Goal: Task Accomplishment & Management: Manage account settings

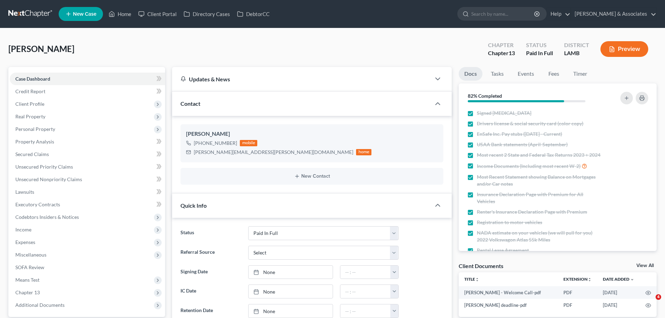
select select "17"
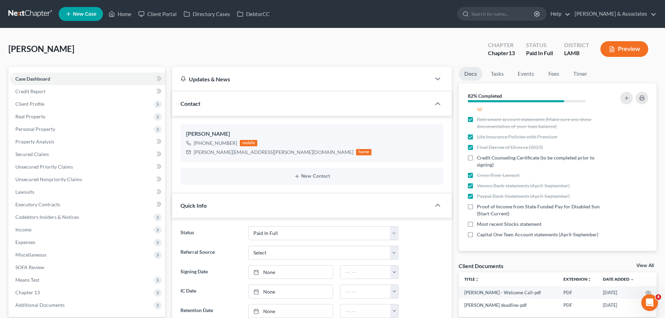
drag, startPoint x: 17, startPoint y: 11, endPoint x: 28, endPoint y: 13, distance: 10.3
click at [17, 11] on link at bounding box center [30, 14] width 45 height 13
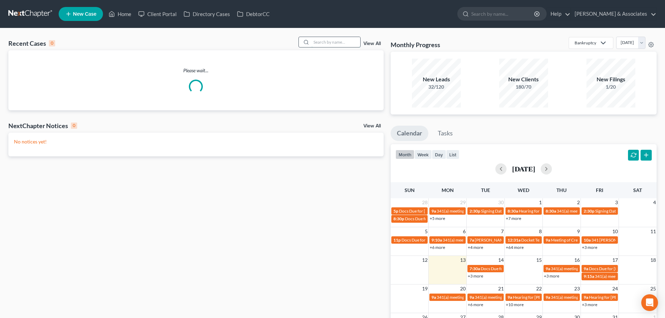
drag, startPoint x: 332, startPoint y: 45, endPoint x: 350, endPoint y: 46, distance: 18.2
click at [339, 46] on input "search" at bounding box center [336, 42] width 49 height 10
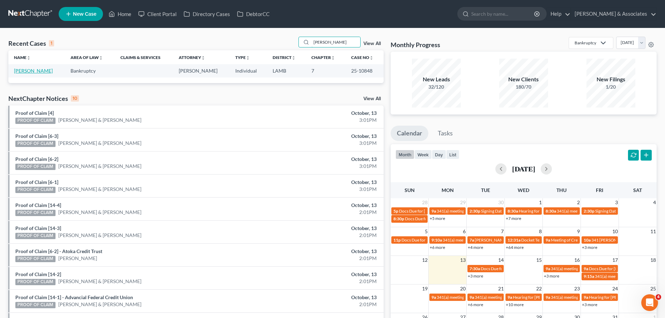
type input "toliver"
click at [16, 68] on link "[PERSON_NAME]" at bounding box center [33, 71] width 39 height 6
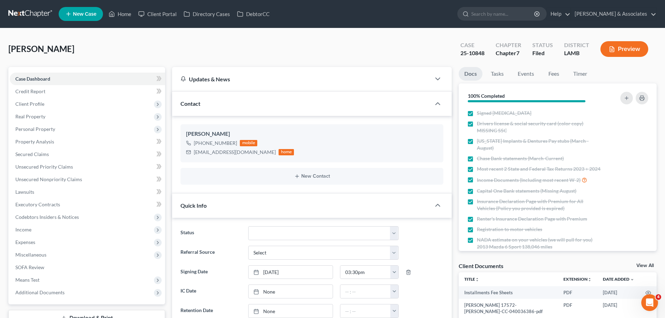
click at [29, 12] on link at bounding box center [30, 14] width 45 height 13
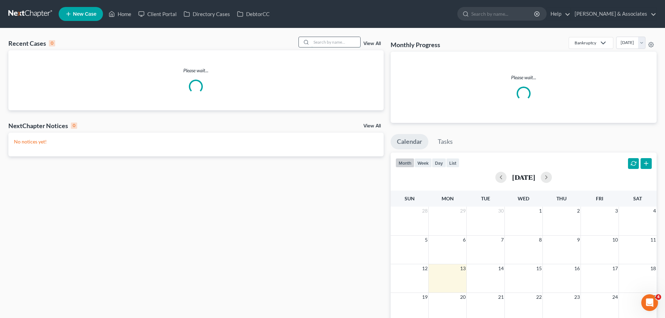
click at [343, 40] on input "search" at bounding box center [336, 42] width 49 height 10
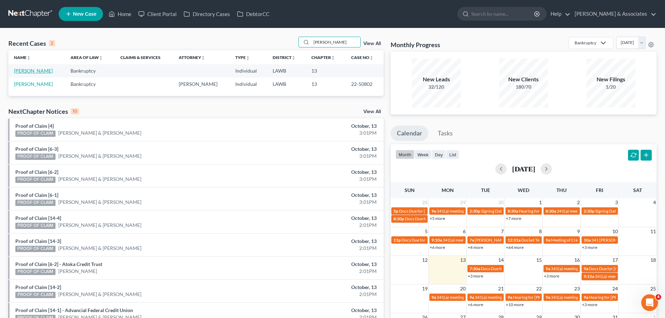
type input "pratt"
click at [36, 69] on link "Pratt, Raymona" at bounding box center [33, 71] width 39 height 6
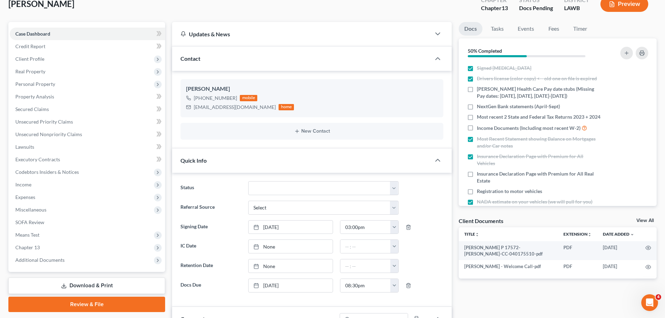
scroll to position [279, 0]
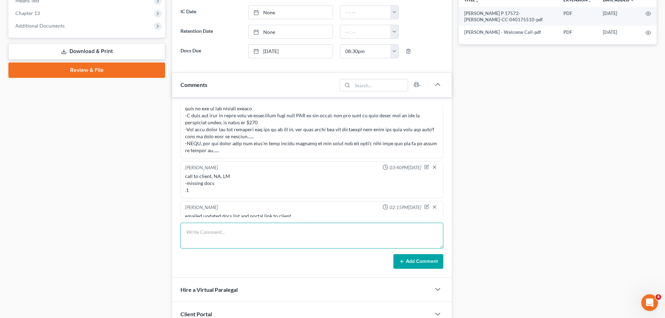
click at [221, 240] on textarea at bounding box center [312, 236] width 263 height 26
click at [586, 178] on div "Docs Tasks Events Fees Timer 50% Completed Nothing here yet! Signed Retainer Dr…" at bounding box center [558, 82] width 205 height 588
click at [290, 238] on textarea at bounding box center [312, 236] width 263 height 26
drag, startPoint x: 298, startPoint y: 203, endPoint x: 169, endPoint y: 199, distance: 128.9
click at [169, 199] on div "Updates & News × Western Louisiana: Faster Filing Times Updates have been made …" at bounding box center [312, 82] width 287 height 588
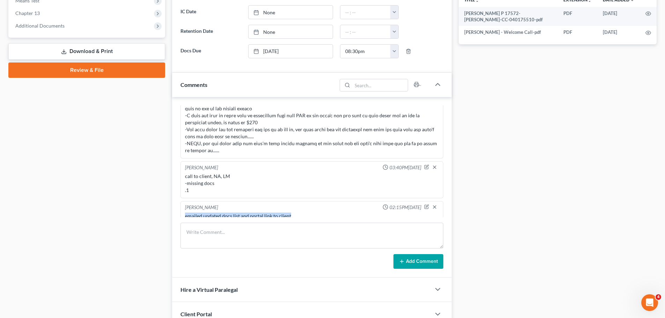
click at [218, 213] on div "emailed updated docs list and portal link to client .1" at bounding box center [312, 220] width 254 height 14
drag, startPoint x: 206, startPoint y: 209, endPoint x: 179, endPoint y: 191, distance: 32.3
click at [179, 191] on div "Alayna Harper 12:42PM, 09/15/2025 client PIF over the weekend, sent out retaine…" at bounding box center [312, 187] width 280 height 181
click at [237, 204] on div "Christina Diment 02:15PM, 10/13/2025" at bounding box center [312, 207] width 257 height 7
drag, startPoint x: 192, startPoint y: 210, endPoint x: 171, endPoint y: 186, distance: 32.2
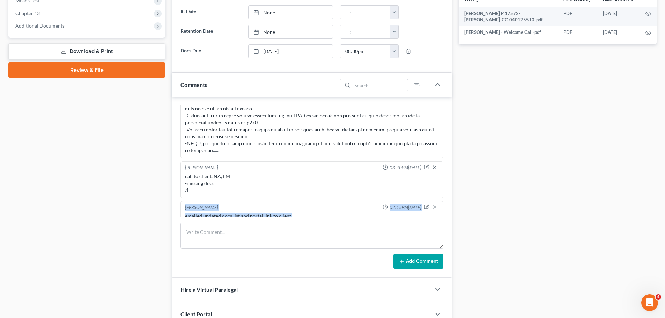
click at [171, 186] on div "Updates & News × Western Louisiana: Faster Filing Times Updates have been made …" at bounding box center [312, 82] width 287 height 588
click at [206, 204] on div "[PERSON_NAME]" at bounding box center [201, 207] width 33 height 7
drag, startPoint x: 186, startPoint y: 192, endPoint x: 202, endPoint y: 212, distance: 25.4
click at [202, 212] on div "Christina Diment 02:15PM, 10/13/2025 emailed updated docs list and portal link …" at bounding box center [312, 216] width 263 height 30
drag, startPoint x: 203, startPoint y: 212, endPoint x: 415, endPoint y: 206, distance: 212.5
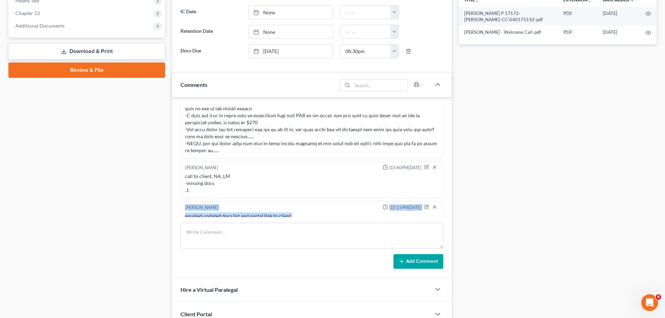
click at [203, 213] on div "emailed updated docs list and portal link to client .1" at bounding box center [312, 220] width 254 height 14
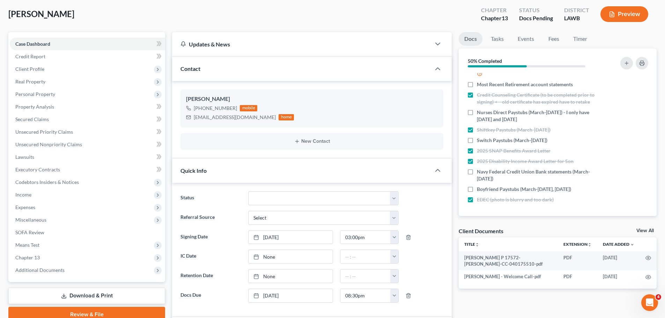
scroll to position [184, 0]
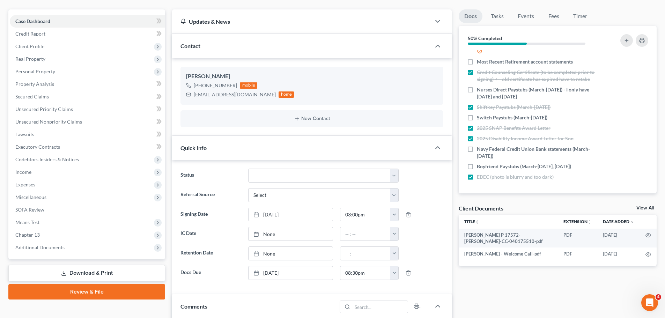
scroll to position [70, 0]
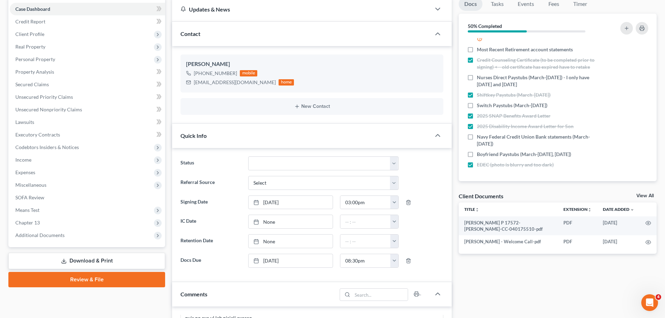
click at [501, 285] on div "Docs Tasks Events Fees Timer 50% Completed Nothing here yet! Signed Retainer Dr…" at bounding box center [558, 291] width 205 height 588
drag, startPoint x: 526, startPoint y: 105, endPoint x: 553, endPoint y: 102, distance: 27.4
click at [526, 105] on span "Switch Paystubs (March-Sept. 29)" at bounding box center [512, 105] width 71 height 7
click at [485, 105] on input "Switch Paystubs (March-Sept. 29)" at bounding box center [482, 104] width 5 height 5
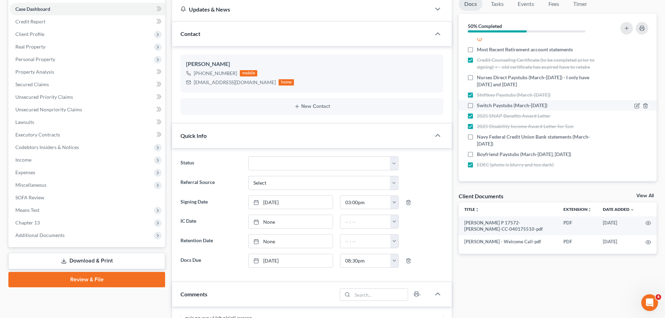
checkbox input "true"
click at [622, 100] on li "Switch Paystubs (March-Sept. 29)" at bounding box center [558, 105] width 198 height 10
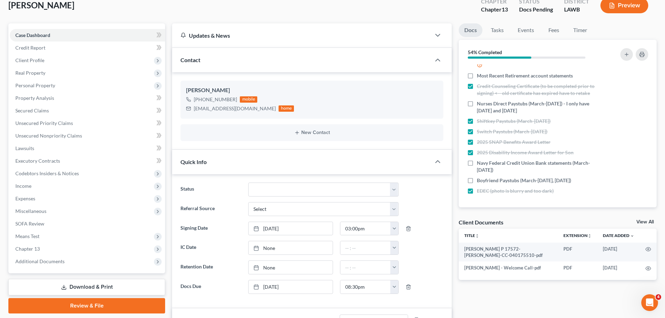
scroll to position [0, 0]
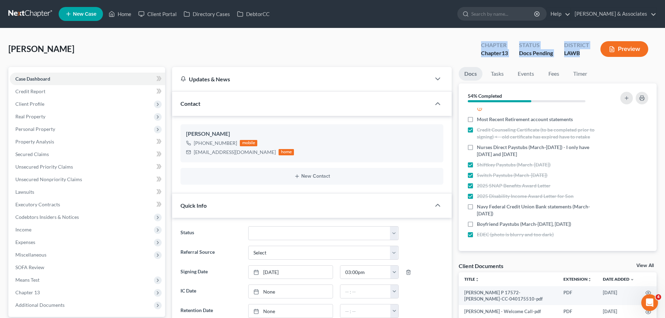
drag, startPoint x: 480, startPoint y: 48, endPoint x: 590, endPoint y: 66, distance: 111.8
click at [590, 66] on div "Pratt, Raymona Upgraded Chapter Chapter 13 Status Docs Pending District LAWB Pr…" at bounding box center [332, 52] width 649 height 30
click at [578, 44] on div "District" at bounding box center [577, 45] width 25 height 8
click at [630, 98] on button "button" at bounding box center [627, 98] width 13 height 13
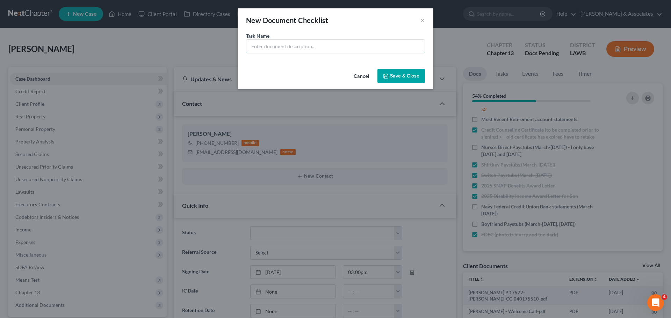
drag, startPoint x: 315, startPoint y: 47, endPoint x: 430, endPoint y: 73, distance: 118.6
click at [319, 48] on input "text" at bounding box center [335, 46] width 178 height 13
type input "S"
click at [423, 19] on button "×" at bounding box center [422, 20] width 5 height 8
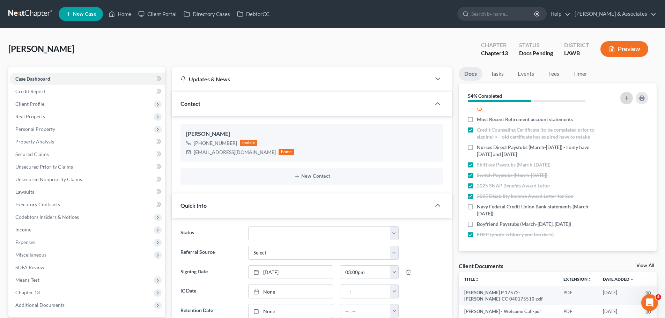
click at [630, 97] on icon "button" at bounding box center [627, 98] width 6 height 6
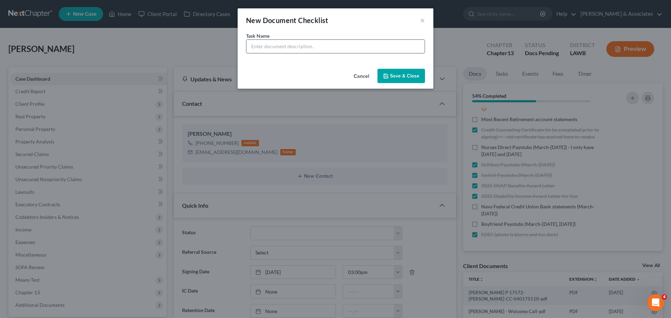
click at [356, 47] on input "text" at bounding box center [335, 46] width 178 height 13
click at [365, 62] on div "Task Name * Copy of" at bounding box center [336, 49] width 196 height 34
click at [355, 42] on input "Copy of" at bounding box center [335, 46] width 178 height 13
paste input "subpoena"
type input "Copy of subpoena"
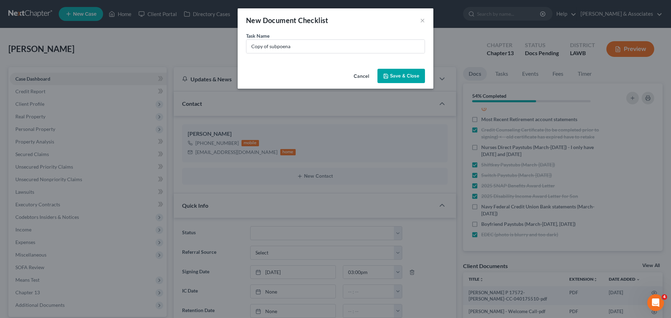
click at [401, 69] on button "Save & Close" at bounding box center [401, 76] width 48 height 15
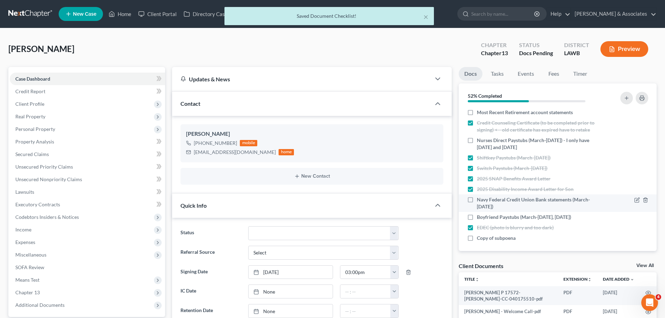
scroll to position [195, 0]
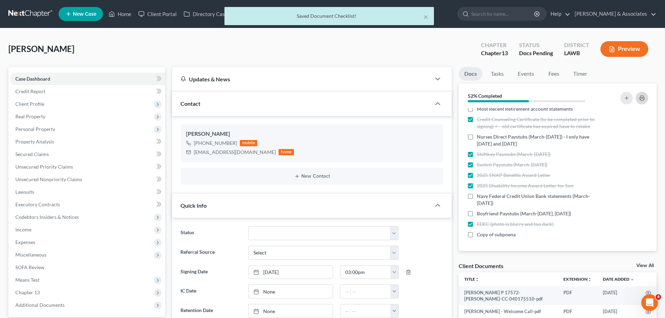
click at [643, 97] on icon "button" at bounding box center [642, 98] width 5 height 2
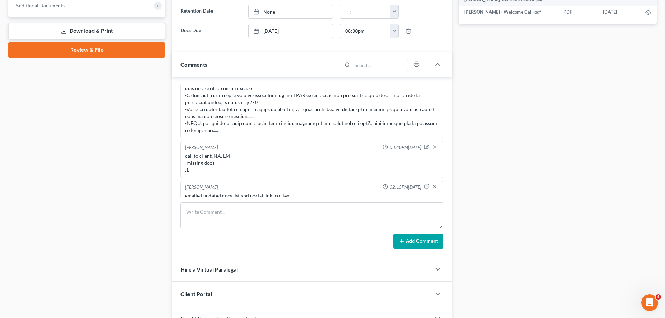
scroll to position [349, 0]
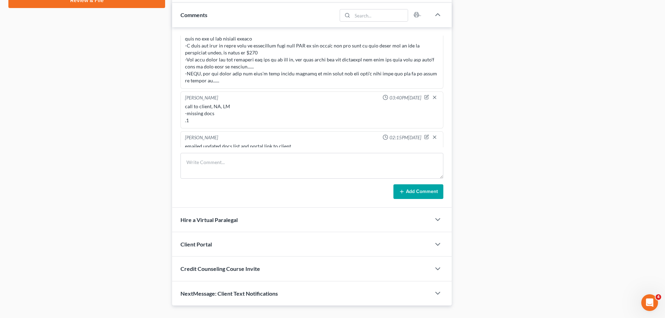
click at [255, 152] on div "Alayna Harper 12:42PM, 09/15/2025 client PIF over the weekend, sent out retaine…" at bounding box center [312, 117] width 280 height 181
click at [271, 163] on textarea at bounding box center [312, 166] width 263 height 26
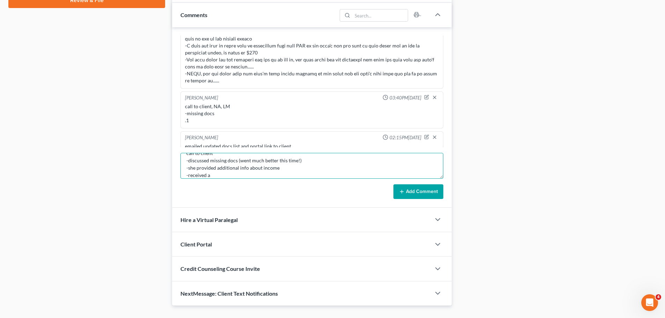
paste textarea "s"
type textarea "call to client -discussed missing docs (went much better this time!) -she provi…"
click at [410, 191] on button "Add Comment" at bounding box center [419, 191] width 50 height 15
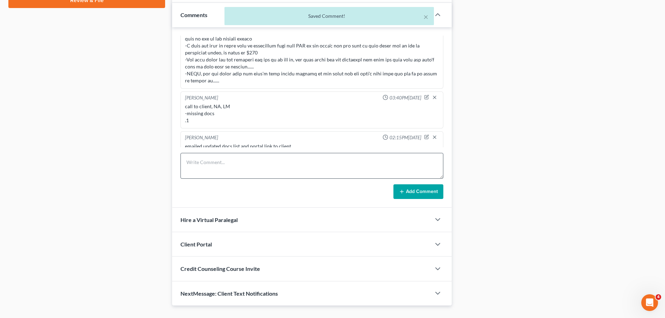
scroll to position [579, 0]
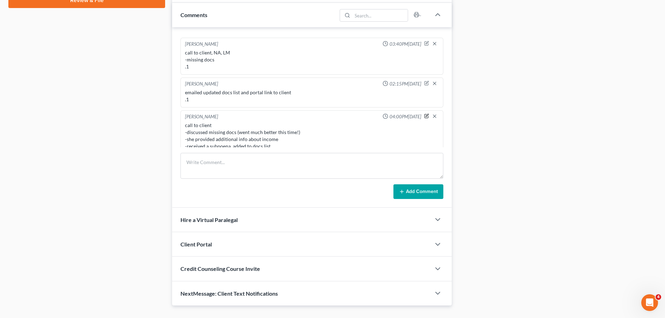
click at [424, 114] on icon "button" at bounding box center [426, 116] width 5 height 5
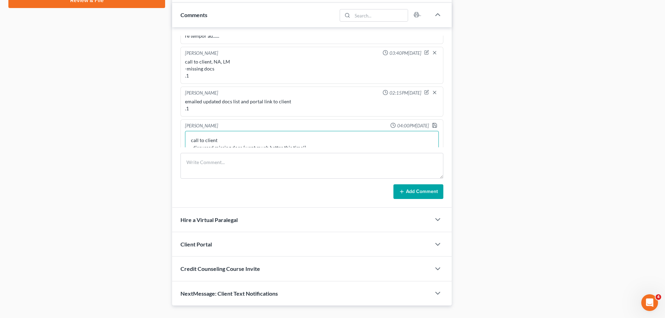
click at [259, 131] on textarea "call to client -discussed missing docs (went much better this time!) -she provi…" at bounding box center [312, 144] width 254 height 26
type textarea "call to client -13min -discussed missing docs (went much better this time!) -sh…"
click at [434, 125] on polyline "button" at bounding box center [435, 126] width 2 height 2
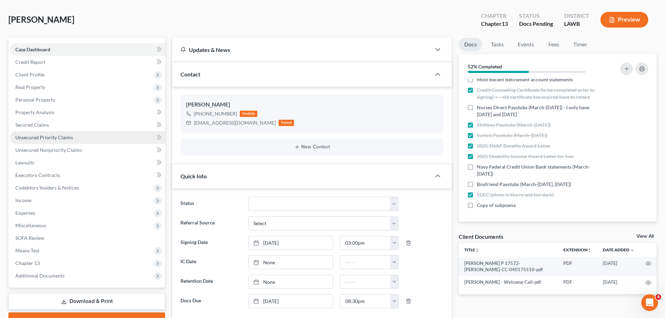
scroll to position [0, 0]
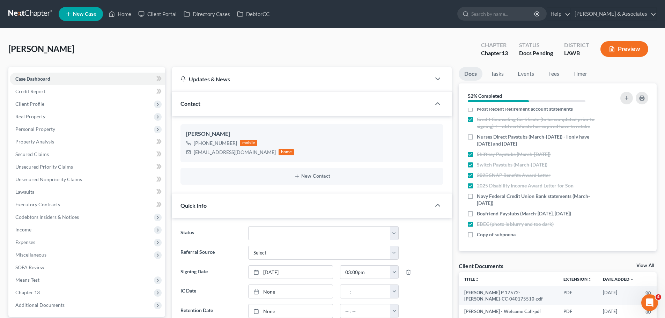
click at [17, 10] on link at bounding box center [30, 14] width 45 height 13
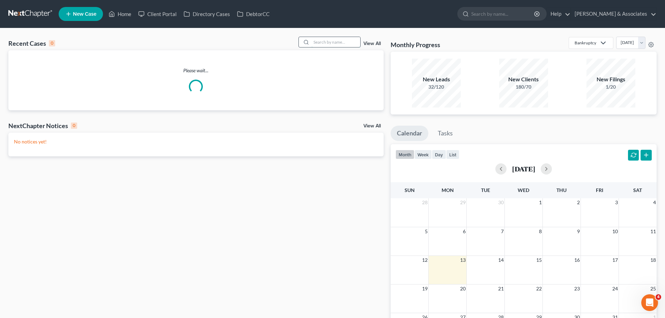
click at [333, 45] on input "search" at bounding box center [336, 42] width 49 height 10
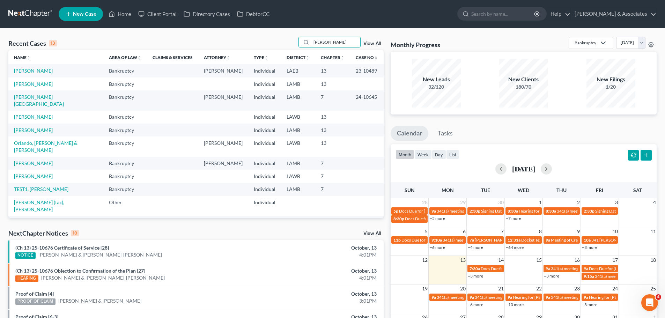
type input "garr"
click at [37, 70] on link "Wright, Garrick" at bounding box center [33, 71] width 39 height 6
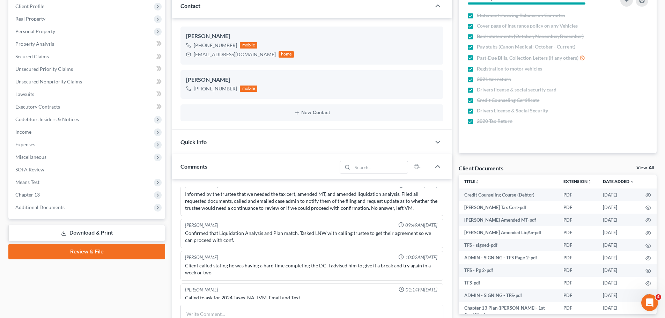
scroll to position [105, 0]
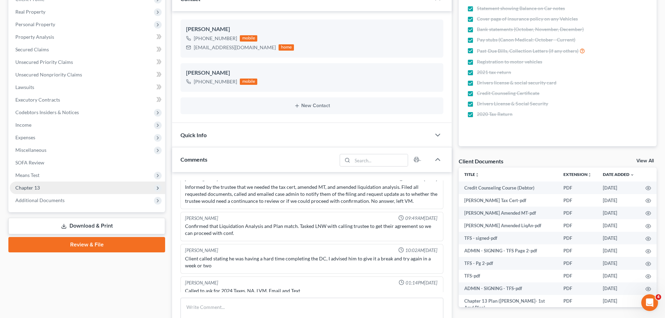
click at [19, 187] on span "Chapter 13" at bounding box center [27, 188] width 24 height 6
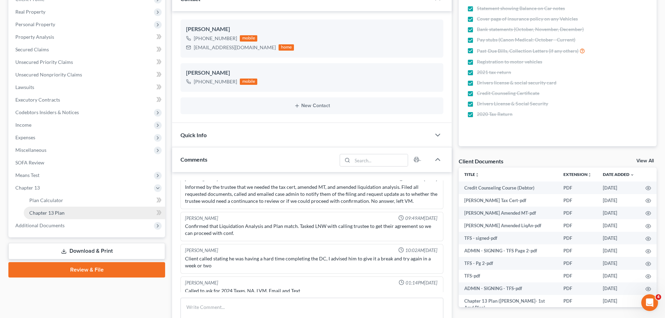
click at [41, 214] on span "Chapter 13 Plan" at bounding box center [46, 213] width 35 height 6
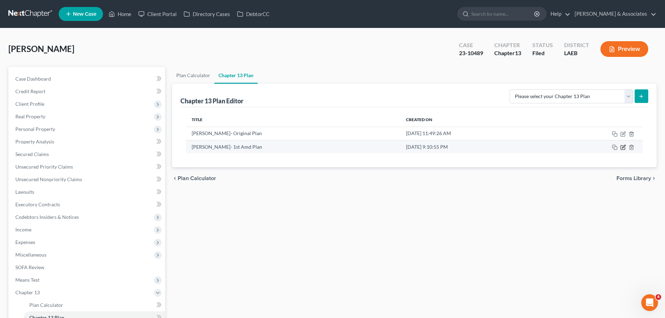
click at [624, 148] on icon "button" at bounding box center [624, 146] width 3 height 3
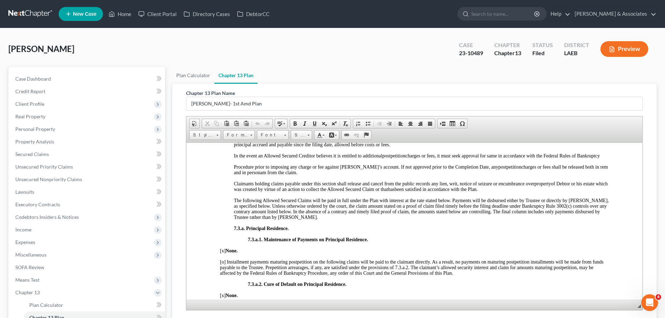
scroll to position [1188, 0]
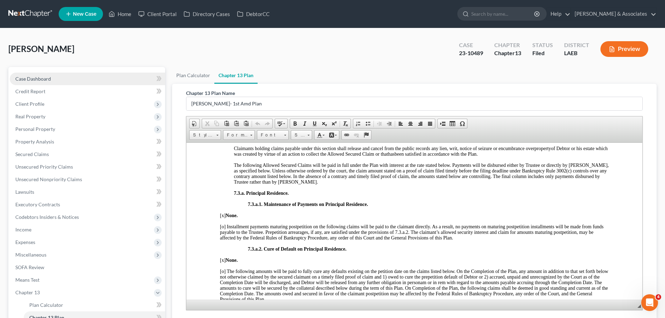
click at [31, 83] on link "Case Dashboard" at bounding box center [87, 79] width 155 height 13
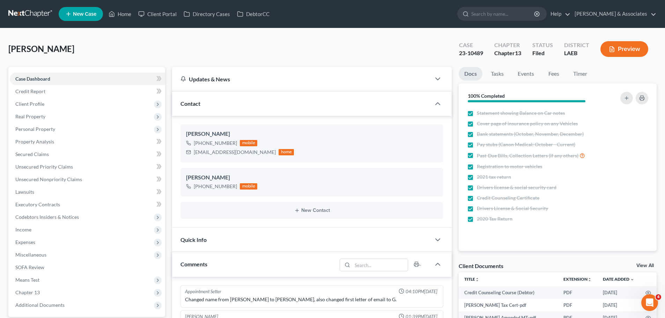
scroll to position [2673, 0]
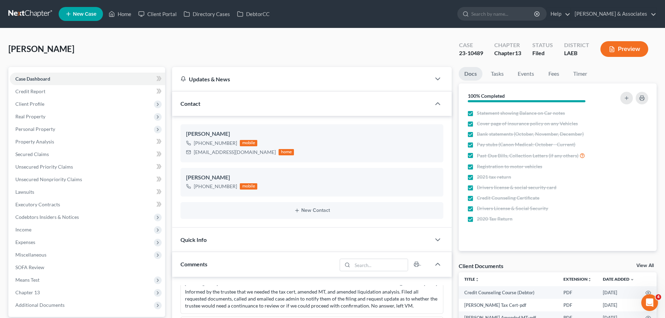
click at [42, 10] on link at bounding box center [30, 14] width 45 height 13
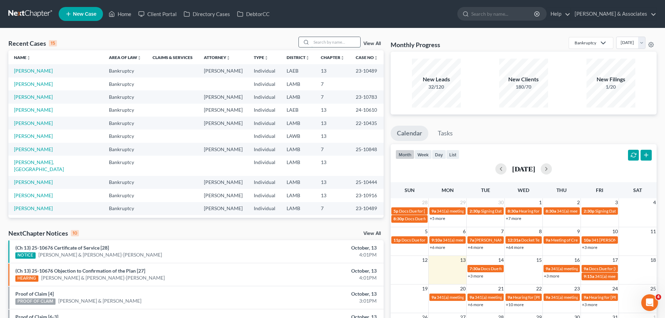
click at [337, 41] on input "search" at bounding box center [336, 42] width 49 height 10
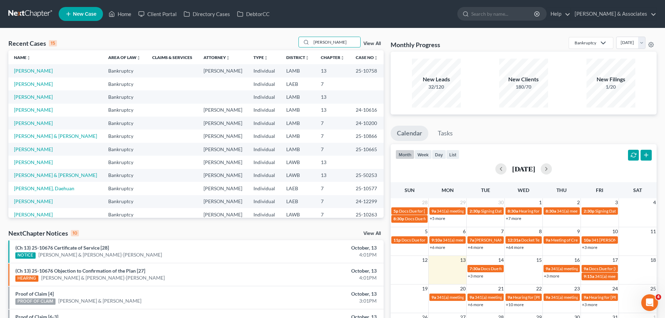
type input "[PERSON_NAME]"
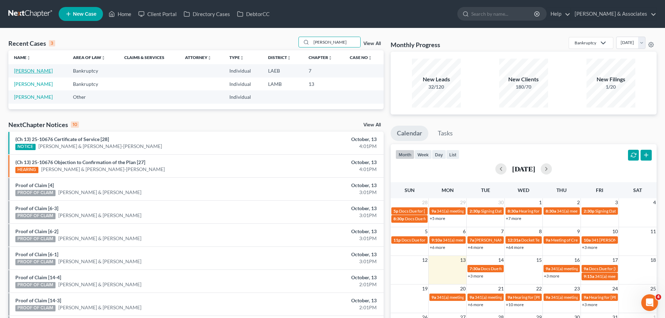
click at [22, 72] on link "[PERSON_NAME]" at bounding box center [33, 71] width 39 height 6
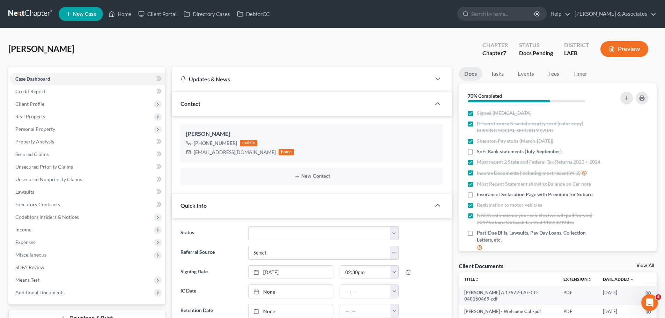
click at [283, 54] on div "[PERSON_NAME] Upgraded Chapter Chapter 7 Status Docs Pending District LAEB Prev…" at bounding box center [332, 52] width 649 height 30
drag, startPoint x: 482, startPoint y: 42, endPoint x: 582, endPoint y: 56, distance: 100.2
click at [580, 56] on div "Chapter Chapter 7 Status Docs Pending District LAEB Preview" at bounding box center [567, 49] width 180 height 21
drag, startPoint x: 587, startPoint y: 56, endPoint x: 583, endPoint y: 59, distance: 5.4
click at [587, 56] on div "LAEB" at bounding box center [577, 53] width 25 height 8
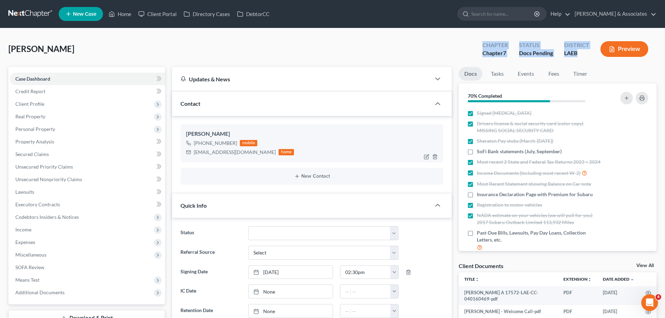
drag, startPoint x: 200, startPoint y: 143, endPoint x: 235, endPoint y: 141, distance: 34.6
click at [235, 141] on div "+1 (504) 515-9417 mobile" at bounding box center [240, 143] width 108 height 9
copy div "(504) 515-9417"
click at [641, 100] on icon "button" at bounding box center [643, 98] width 6 height 6
click at [226, 155] on div "[EMAIL_ADDRESS][DOMAIN_NAME]" at bounding box center [235, 152] width 82 height 7
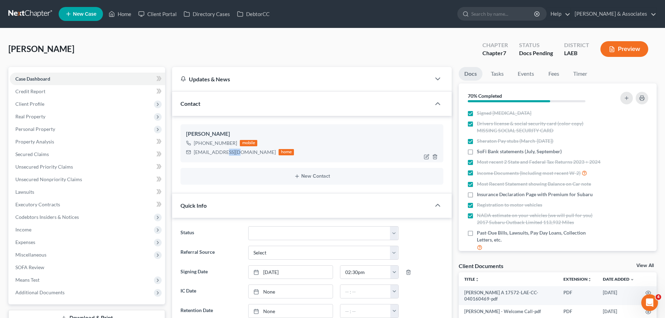
click at [226, 155] on div "[EMAIL_ADDRESS][DOMAIN_NAME]" at bounding box center [235, 152] width 82 height 7
copy div "[EMAIL_ADDRESS][DOMAIN_NAME]"
click at [295, 65] on div "Hudson, Kacey Upgraded Chapter Chapter 7 Status Docs Pending District LAEB Prev…" at bounding box center [332, 52] width 649 height 30
click at [29, 13] on link at bounding box center [30, 14] width 45 height 13
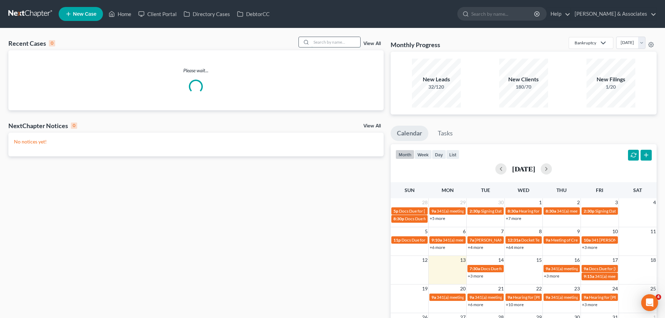
click at [325, 45] on input "search" at bounding box center [336, 42] width 49 height 10
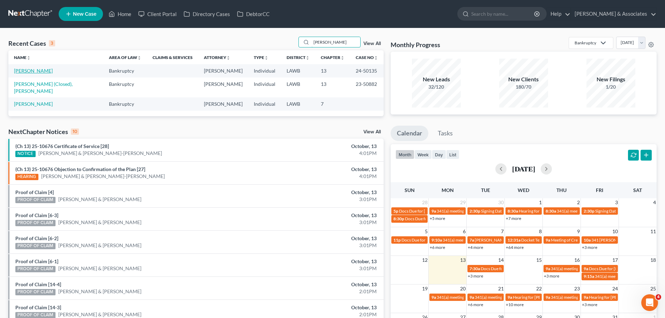
type input "[PERSON_NAME]"
click at [31, 70] on link "[PERSON_NAME]" at bounding box center [33, 71] width 39 height 6
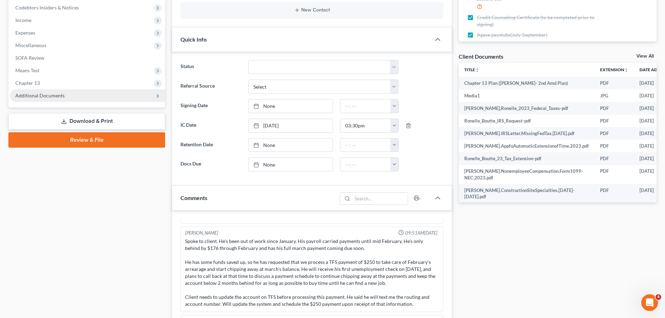
scroll to position [3949, 0]
click at [47, 95] on span "Additional Documents" at bounding box center [39, 96] width 49 height 6
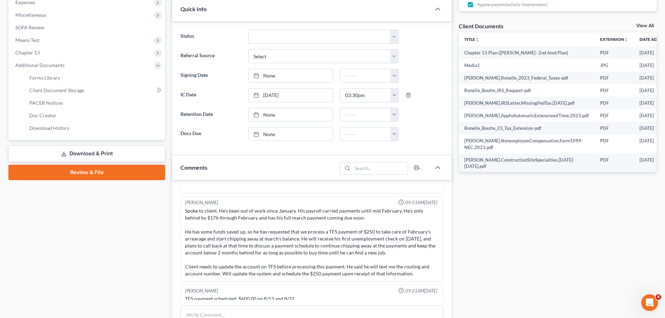
scroll to position [279, 0]
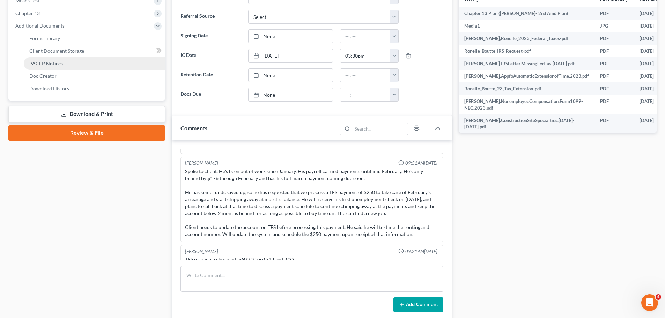
click at [52, 65] on span "PACER Notices" at bounding box center [46, 63] width 34 height 6
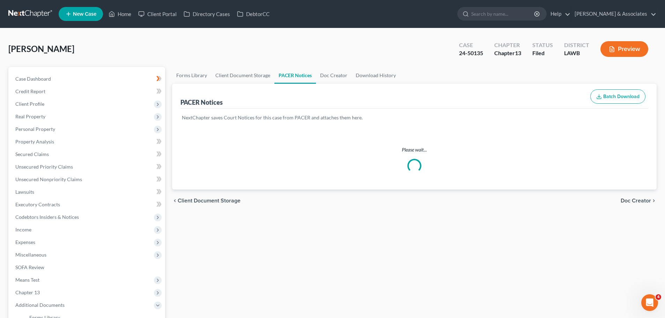
click at [192, 115] on p "NextChapter saves Court Notices for this case from PACER and attaches them here." at bounding box center [414, 117] width 465 height 7
click at [385, 116] on div "PACER Notices Batch Download NextChapter saves Court Notices for this case from…" at bounding box center [414, 137] width 485 height 106
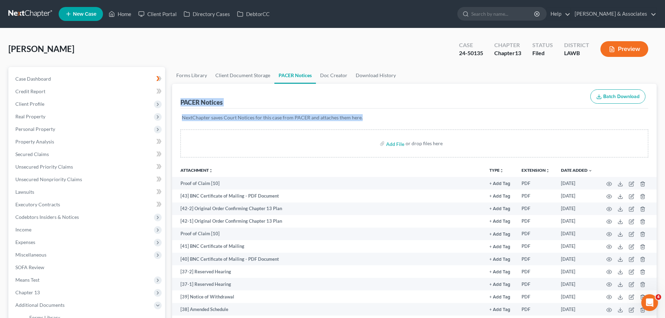
click at [402, 101] on div "PACER Notices Batch Download" at bounding box center [415, 96] width 468 height 25
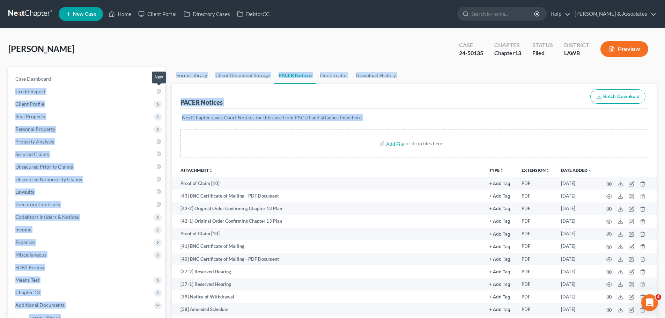
drag, startPoint x: 390, startPoint y: 118, endPoint x: 163, endPoint y: 94, distance: 227.7
click at [216, 90] on div "PACER Notices Batch Download" at bounding box center [415, 96] width 468 height 25
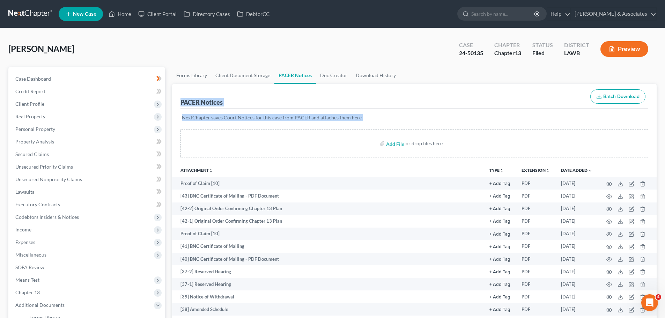
drag, startPoint x: 390, startPoint y: 126, endPoint x: 179, endPoint y: 96, distance: 213.8
drag, startPoint x: 177, startPoint y: 98, endPoint x: 390, endPoint y: 117, distance: 213.6
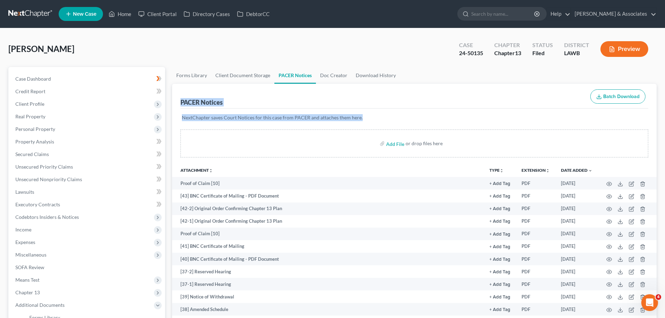
click at [390, 117] on p "NextChapter saves Court Notices for this case from PACER and attaches them here." at bounding box center [414, 117] width 465 height 7
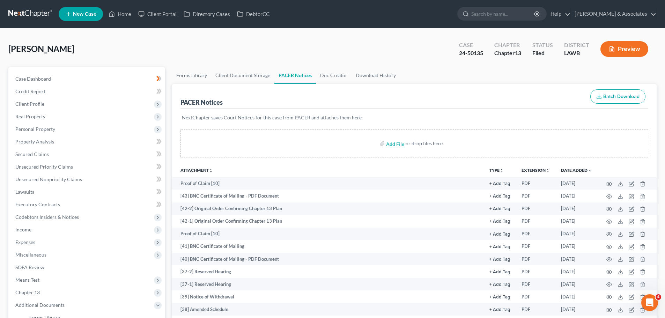
click at [390, 117] on p "NextChapter saves Court Notices for this case from PACER and attaches them here." at bounding box center [414, 117] width 465 height 7
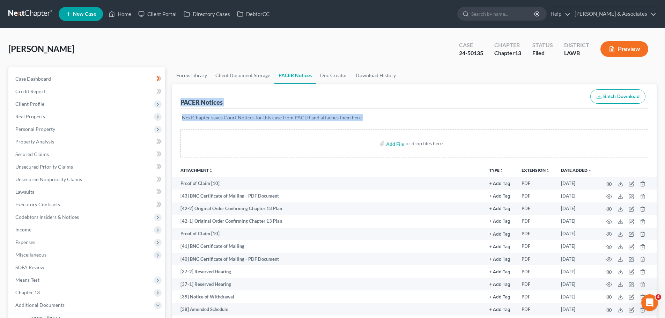
drag, startPoint x: 180, startPoint y: 101, endPoint x: 370, endPoint y: 117, distance: 190.8
click at [370, 117] on p "NextChapter saves Court Notices for this case from PACER and attaches them here." at bounding box center [414, 117] width 465 height 7
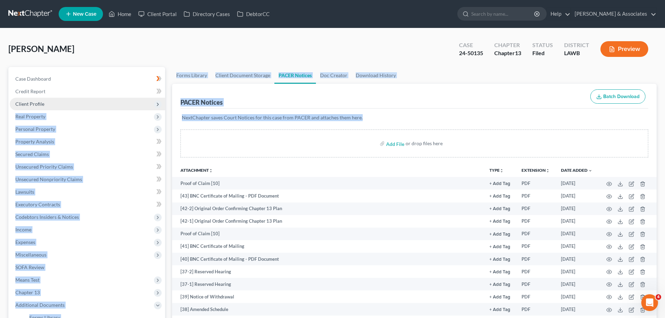
drag, startPoint x: 364, startPoint y: 117, endPoint x: 159, endPoint y: 100, distance: 206.2
click at [213, 95] on div "PACER Notices Batch Download" at bounding box center [415, 96] width 468 height 25
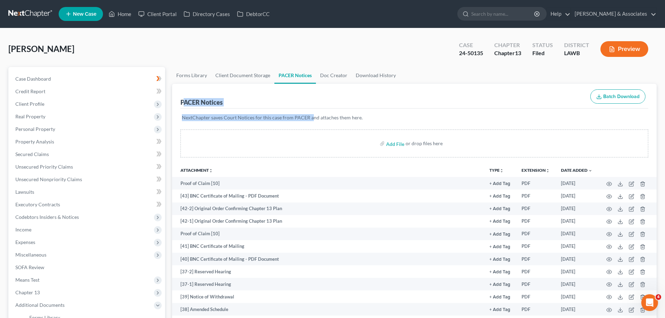
drag, startPoint x: 189, startPoint y: 104, endPoint x: 345, endPoint y: 120, distance: 157.0
click at [348, 120] on p "NextChapter saves Court Notices for this case from PACER and attaches them here." at bounding box center [414, 117] width 465 height 7
click at [369, 118] on p "NextChapter saves Court Notices for this case from PACER and attaches them here." at bounding box center [414, 117] width 465 height 7
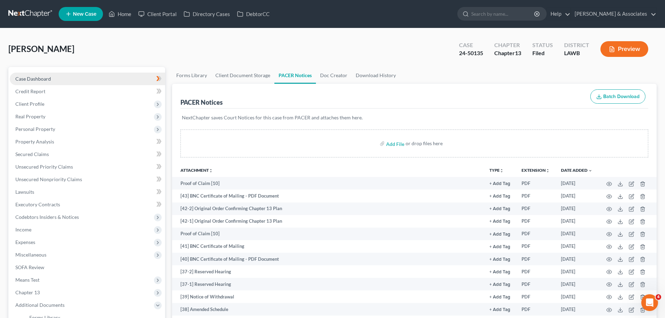
click at [62, 78] on link "Case Dashboard" at bounding box center [87, 79] width 155 height 13
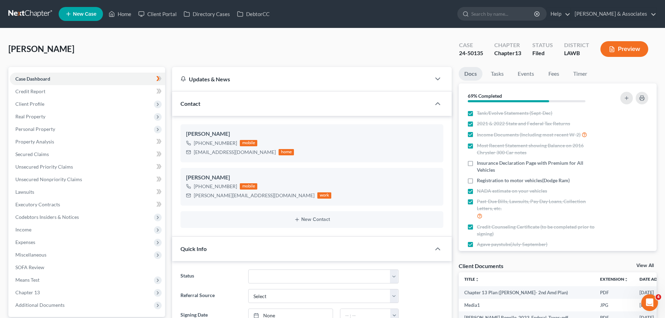
scroll to position [3949, 0]
drag, startPoint x: 456, startPoint y: 265, endPoint x: 515, endPoint y: 263, distance: 59.4
click at [515, 263] on div "Client Documents View All" at bounding box center [558, 267] width 198 height 10
drag, startPoint x: 511, startPoint y: 266, endPoint x: 457, endPoint y: 269, distance: 53.5
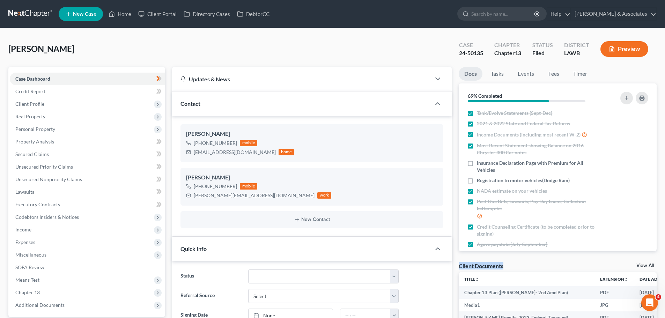
drag, startPoint x: 459, startPoint y: 267, endPoint x: 513, endPoint y: 268, distance: 53.5
click at [513, 268] on div "Client Documents View All" at bounding box center [558, 267] width 198 height 10
click at [513, 267] on div "Client Documents View All" at bounding box center [558, 267] width 198 height 10
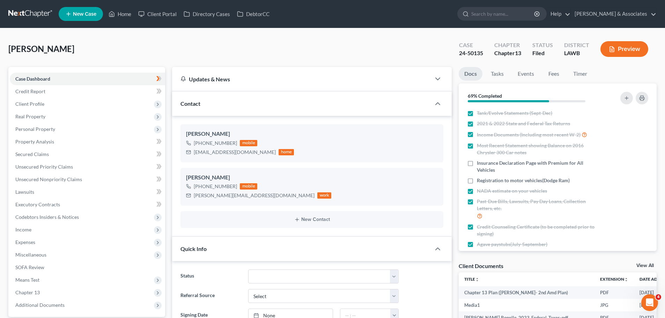
click at [512, 265] on div "Client Documents View All" at bounding box center [558, 267] width 198 height 10
click at [503, 264] on div "Client Documents" at bounding box center [481, 265] width 45 height 7
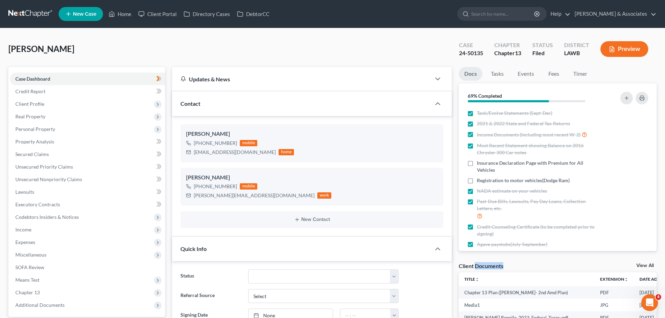
click at [498, 265] on div "Client Documents" at bounding box center [481, 265] width 45 height 7
click at [500, 267] on div "Client Documents" at bounding box center [481, 265] width 45 height 7
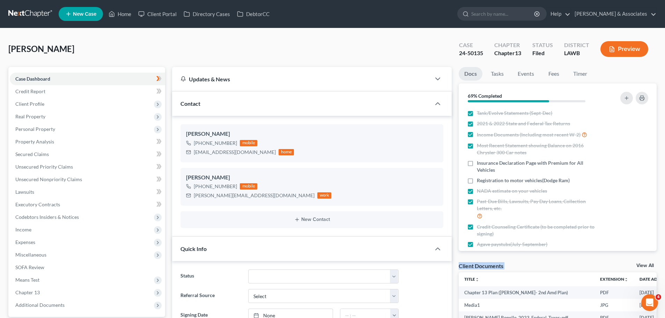
click at [505, 267] on div "Client Documents View All" at bounding box center [558, 267] width 198 height 10
click at [503, 267] on div "Client Documents" at bounding box center [481, 265] width 45 height 7
click at [461, 45] on div "Case" at bounding box center [471, 45] width 24 height 8
click at [462, 45] on div "Case" at bounding box center [471, 45] width 24 height 8
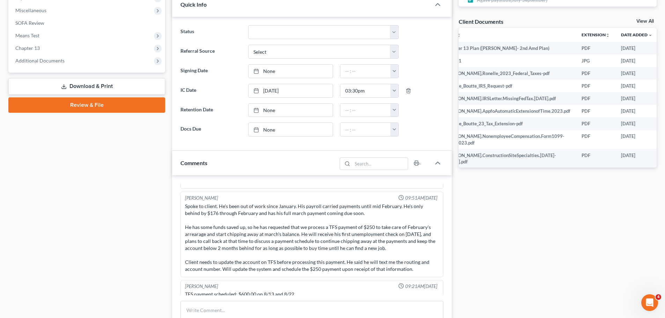
scroll to position [0, 0]
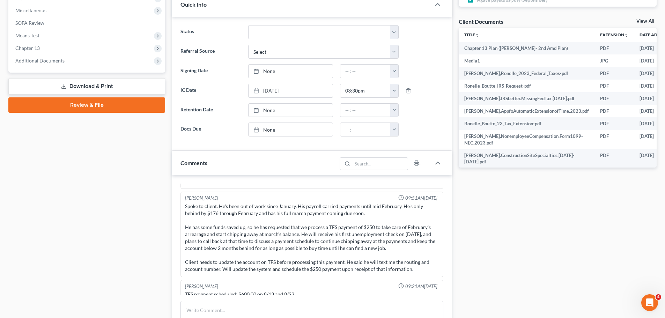
click at [103, 202] on div "Case Dashboard Payments Invoices Payments Payments Credit Report Client Profile" at bounding box center [87, 242] width 164 height 838
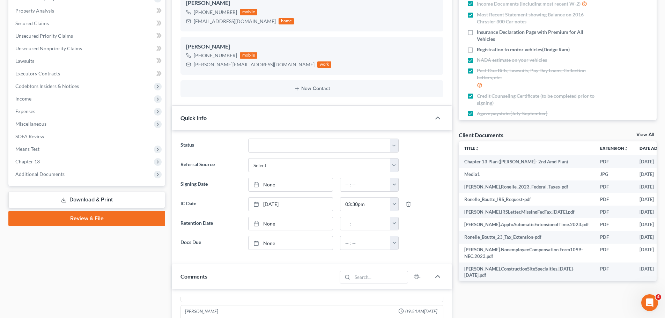
scroll to position [35, 0]
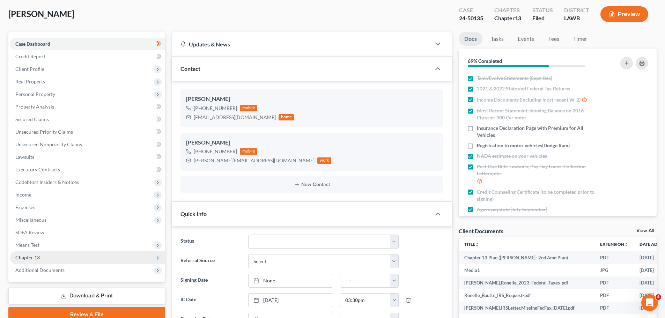
click at [23, 254] on span "Chapter 13" at bounding box center [87, 258] width 155 height 13
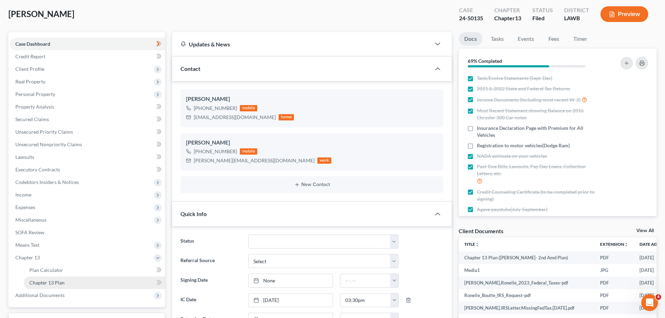
click at [67, 286] on link "Chapter 13 Plan" at bounding box center [94, 283] width 141 height 13
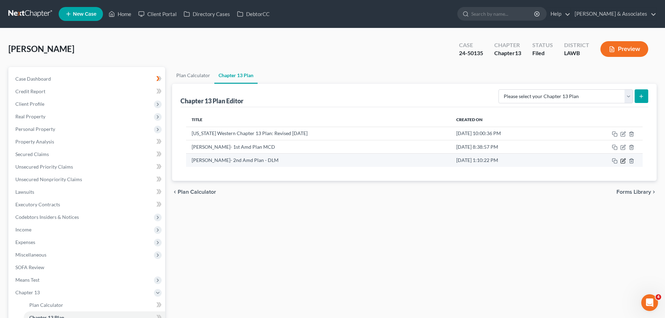
click at [625, 160] on icon "button" at bounding box center [624, 160] width 3 height 3
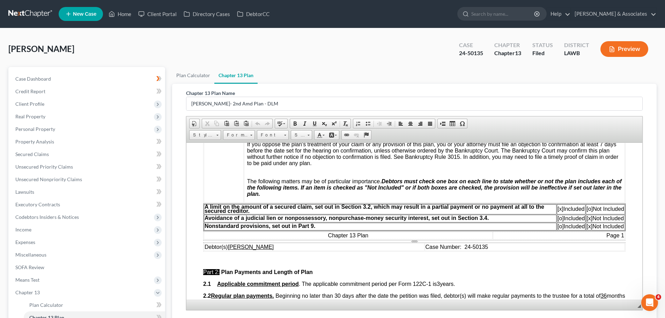
scroll to position [279, 0]
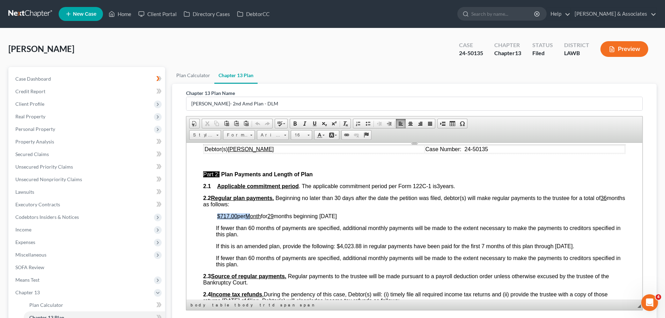
drag, startPoint x: 211, startPoint y: 216, endPoint x: 252, endPoint y: 215, distance: 40.2
click at [52, 78] on link "Case Dashboard" at bounding box center [87, 79] width 155 height 13
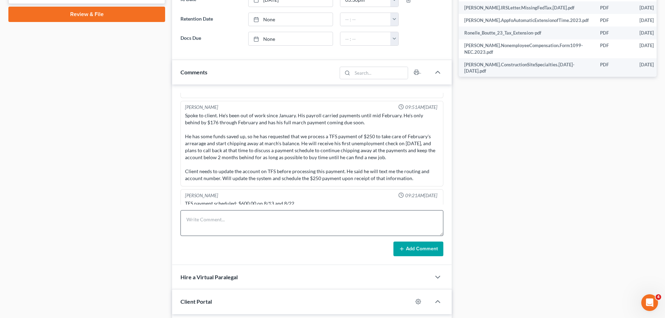
scroll to position [3949, 0]
drag, startPoint x: 247, startPoint y: 227, endPoint x: 482, endPoint y: 178, distance: 239.5
click at [247, 227] on textarea at bounding box center [312, 223] width 263 height 26
drag, startPoint x: 307, startPoint y: 234, endPoint x: 667, endPoint y: 191, distance: 362.0
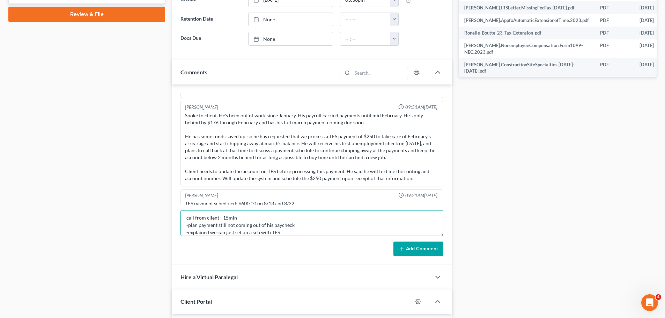
click at [307, 234] on textarea "call from client - 15min -plan payment still not coming out of his paycheck -ex…" at bounding box center [312, 223] width 263 height 26
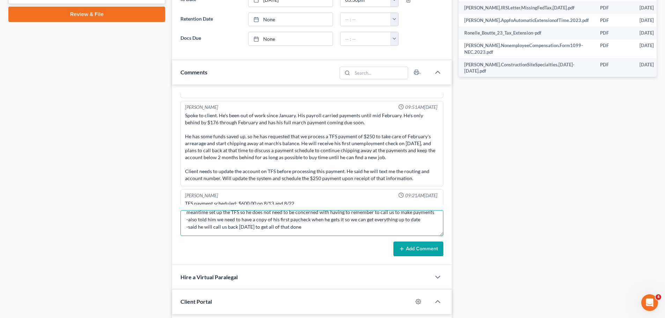
scroll to position [46, 0]
type textarea "call from client - 15min -plan payment still not coming out of his paycheck; ex…"
click at [426, 241] on form "call from client - 15min -plan payment still not coming out of his paycheck; ex…" at bounding box center [312, 233] width 263 height 46
click at [427, 258] on div "Richard Prunick 10:37AM, 02/07/2024 Intake complete, consult scheduled. 10-25 @…" at bounding box center [312, 175] width 280 height 181
click at [428, 255] on button "Add Comment" at bounding box center [419, 249] width 50 height 15
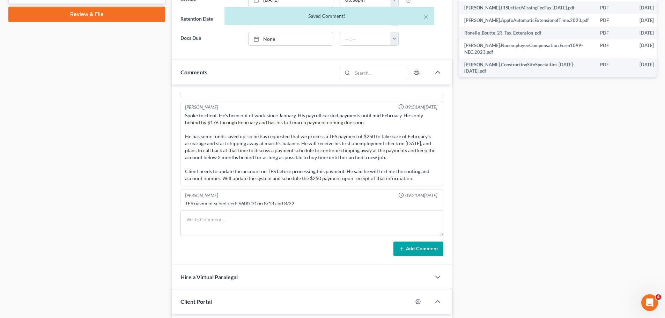
scroll to position [0, 0]
click at [130, 230] on div "Case Dashboard Payments Invoices Payments Payments Credit Report Client Profile" at bounding box center [87, 151] width 164 height 838
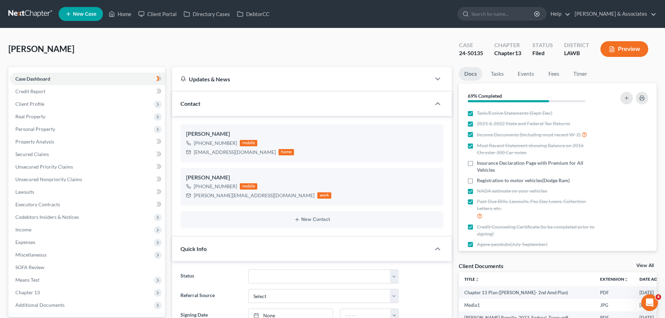
click at [19, 7] on nav "Home New Case Client Portal Directory Cases DebtorCC Diment & Associates ccd@di…" at bounding box center [332, 14] width 665 height 28
click at [16, 13] on link at bounding box center [30, 14] width 45 height 13
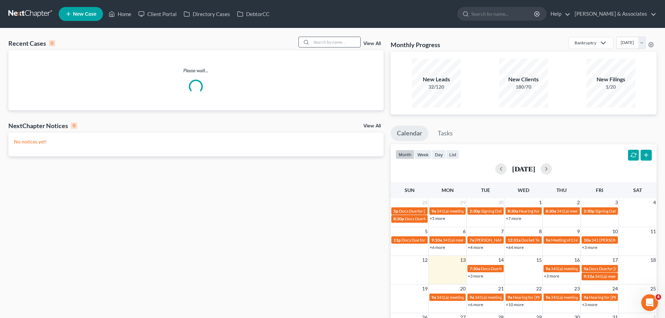
click at [347, 44] on input "search" at bounding box center [336, 42] width 49 height 10
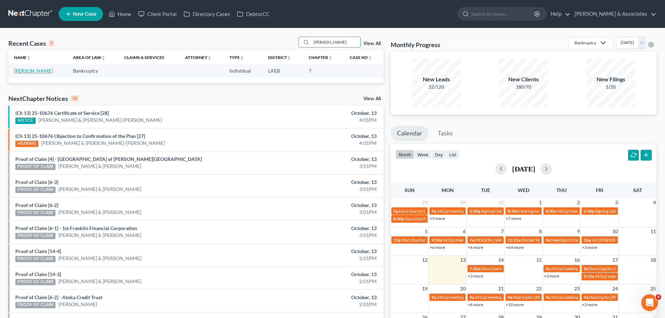
type input "[PERSON_NAME]"
click at [26, 71] on link "[PERSON_NAME]" at bounding box center [33, 71] width 39 height 6
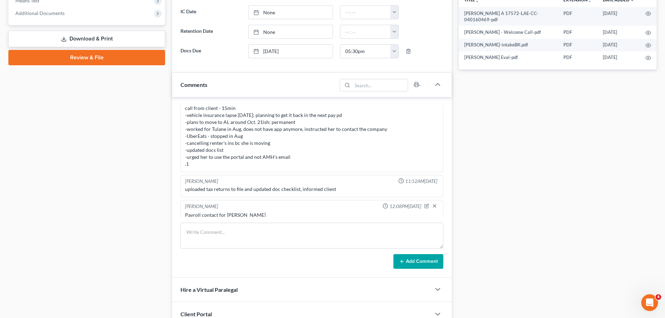
scroll to position [332, 0]
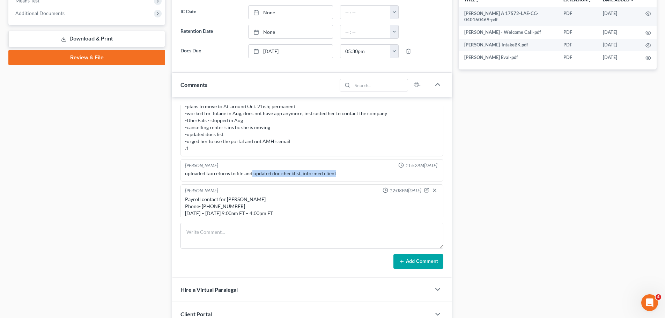
drag, startPoint x: 251, startPoint y: 167, endPoint x: 336, endPoint y: 168, distance: 85.2
click at [336, 170] on div "uploaded tax returns to file and updated doc checklist, informed client" at bounding box center [312, 173] width 254 height 7
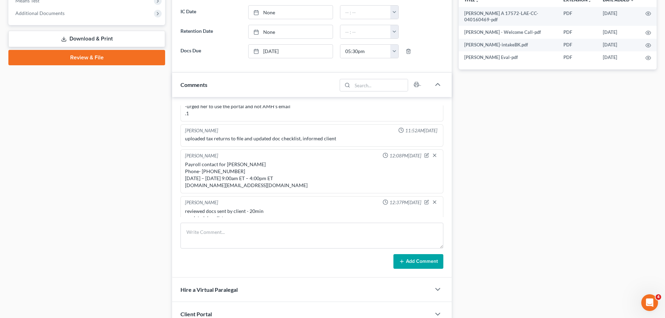
scroll to position [401, 0]
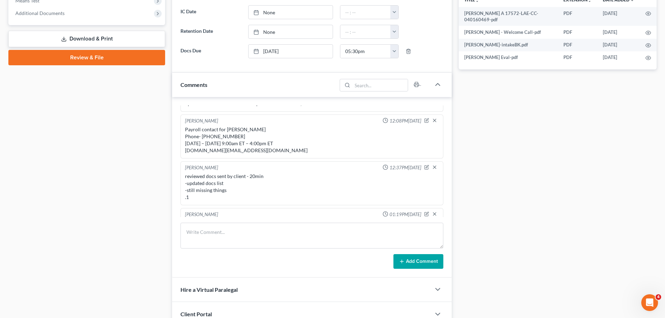
click at [192, 189] on div "reviewed docs sent by client - 20min -updated docs list -still missing things .1" at bounding box center [312, 187] width 254 height 28
click at [196, 184] on div "reviewed docs sent by client - 20min -updated docs list -still missing things .1" at bounding box center [312, 187] width 254 height 28
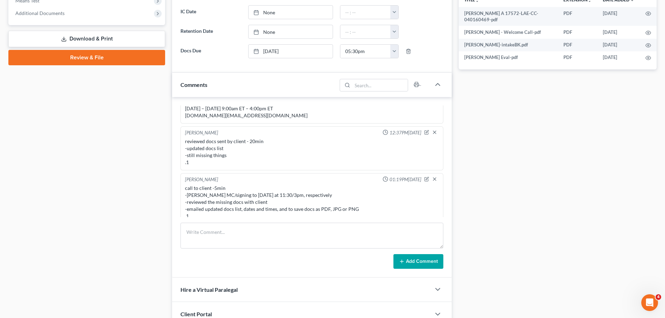
click at [241, 191] on div "call to client -5min -[PERSON_NAME] MC/signing to [DATE] at 11:30/3pm, respecti…" at bounding box center [312, 202] width 254 height 35
drag, startPoint x: 187, startPoint y: 188, endPoint x: 378, endPoint y: 193, distance: 191.5
click at [378, 193] on div "call to client -5min -[PERSON_NAME] MC/signing to [DATE] at 11:30/3pm, respecti…" at bounding box center [312, 202] width 254 height 35
click at [376, 202] on div "call to client -5min -[PERSON_NAME] MC/signing to [DATE] at 11:30/3pm, respecti…" at bounding box center [312, 202] width 254 height 35
drag, startPoint x: 186, startPoint y: 203, endPoint x: 369, endPoint y: 201, distance: 182.7
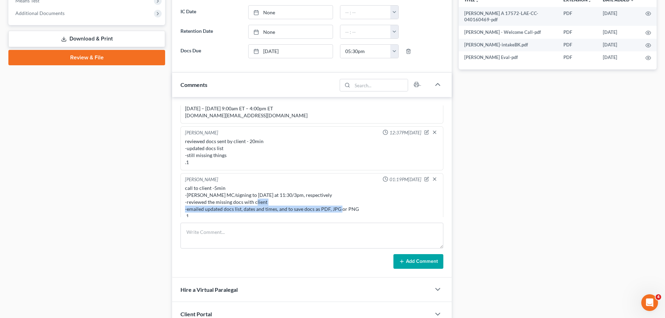
click at [369, 201] on div "call to client -5min -[PERSON_NAME] MC/signing to [DATE] at 11:30/3pm, respecti…" at bounding box center [312, 202] width 254 height 35
drag, startPoint x: 242, startPoint y: 209, endPoint x: 170, endPoint y: 180, distance: 77.6
click at [170, 180] on div "Updates & News × [US_STATE] [GEOGRAPHIC_DATA] Notes: Take a look at NextChapter…" at bounding box center [312, 82] width 287 height 588
click at [229, 185] on div "call to client -5min -[PERSON_NAME] MC/signing to [DATE] at 11:30/3pm, respecti…" at bounding box center [312, 202] width 254 height 35
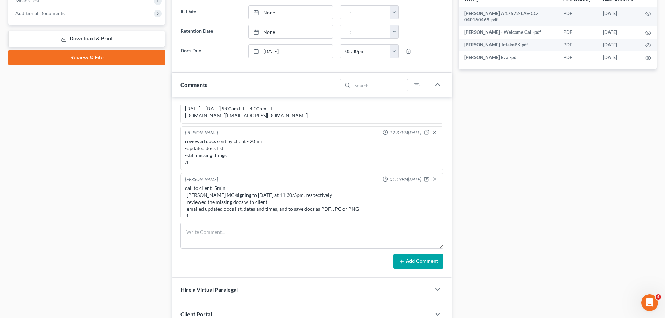
click at [541, 218] on div "Docs Tasks Events Fees Timer 70% Completed Nothing here yet! Signed [MEDICAL_DA…" at bounding box center [558, 82] width 205 height 588
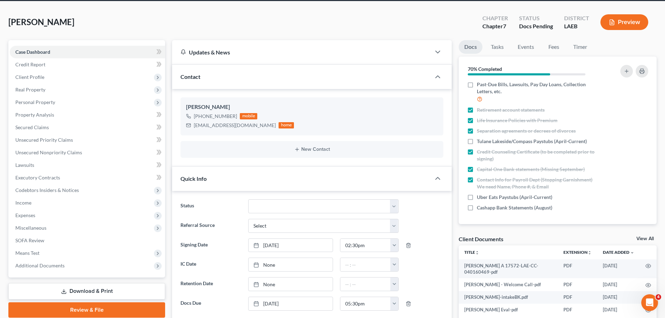
scroll to position [0, 0]
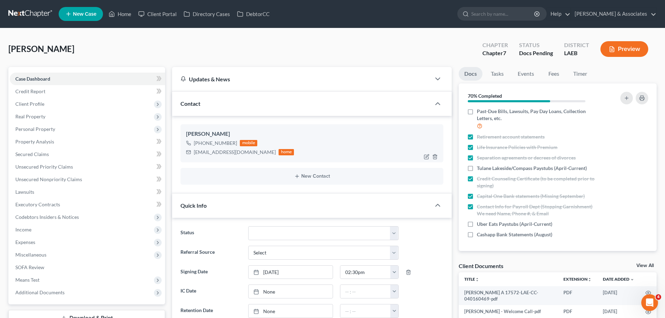
click at [216, 151] on div "[EMAIL_ADDRESS][DOMAIN_NAME]" at bounding box center [235, 152] width 82 height 7
copy div "[EMAIL_ADDRESS][DOMAIN_NAME]"
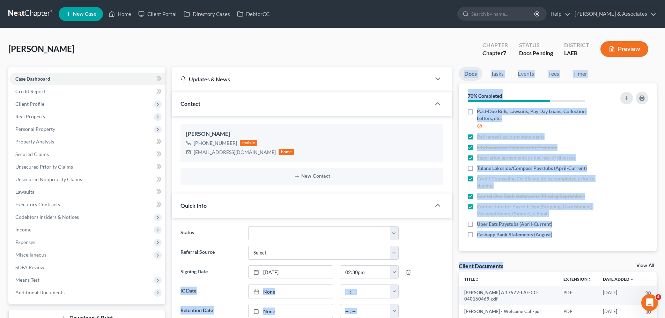
drag, startPoint x: 518, startPoint y: 265, endPoint x: 453, endPoint y: 264, distance: 65.3
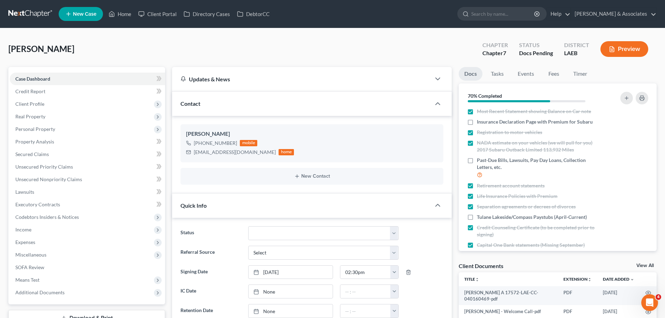
scroll to position [129, 0]
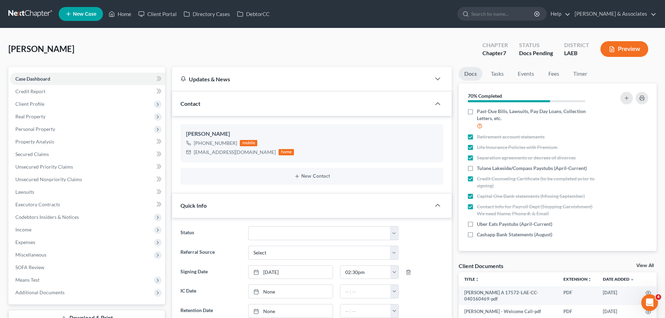
click at [479, 246] on div "Nothing here yet! Signed [MEDICAL_DATA] Drivers license & social security card …" at bounding box center [558, 179] width 198 height 143
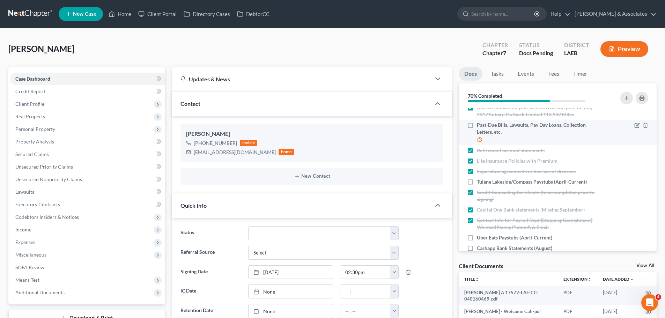
scroll to position [59, 0]
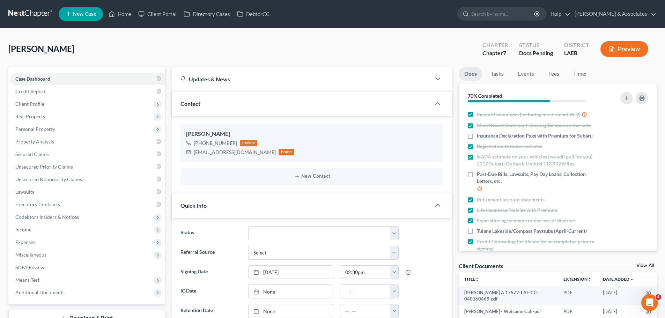
drag, startPoint x: 548, startPoint y: 216, endPoint x: 552, endPoint y: 262, distance: 47.0
click at [553, 262] on div "Client Documents View All" at bounding box center [558, 267] width 198 height 10
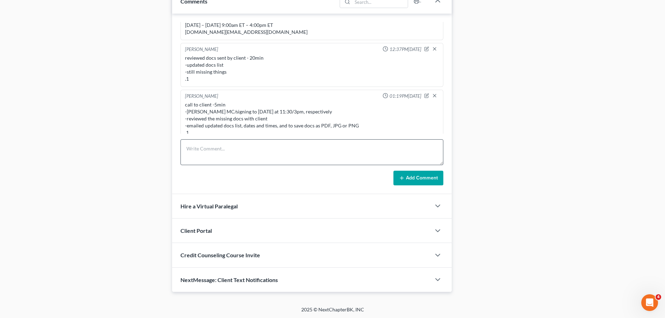
scroll to position [364, 0]
drag, startPoint x: 286, startPoint y: 152, endPoint x: 625, endPoint y: 148, distance: 338.5
click at [288, 152] on textarea at bounding box center [312, 152] width 263 height 26
drag, startPoint x: 252, startPoint y: 160, endPoint x: 304, endPoint y: 153, distance: 52.6
click at [252, 160] on textarea "call from client - 5min -0" at bounding box center [312, 152] width 263 height 26
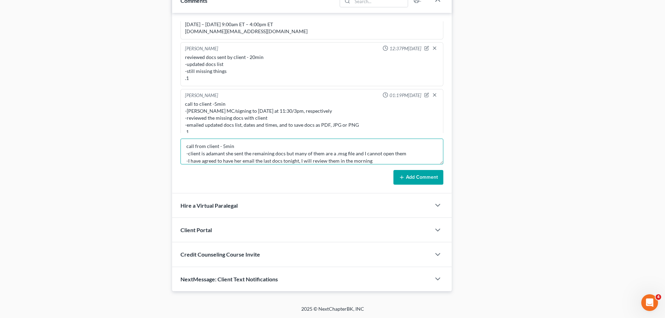
scroll to position [9, 0]
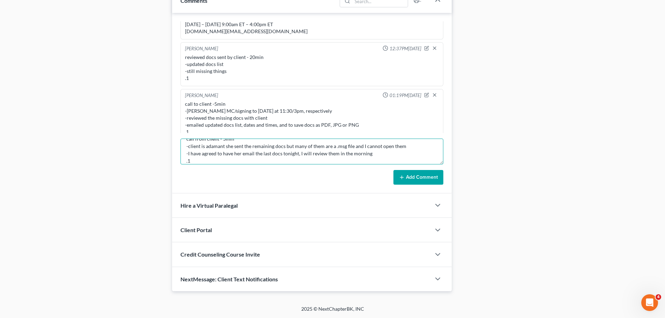
click at [411, 150] on textarea "call from client - 5min -client is adamant she sent the remaining docs but many…" at bounding box center [312, 152] width 263 height 26
type textarea "call from client - 5min -client is adamant she sent the remaining docs but many…"
click at [439, 185] on div "[PERSON_NAME] 09:54AM[DATE] did eval with [PERSON_NAME], has 22000 in [PERSON_N…" at bounding box center [312, 103] width 280 height 181
click at [437, 177] on button "Add Comment" at bounding box center [419, 177] width 50 height 15
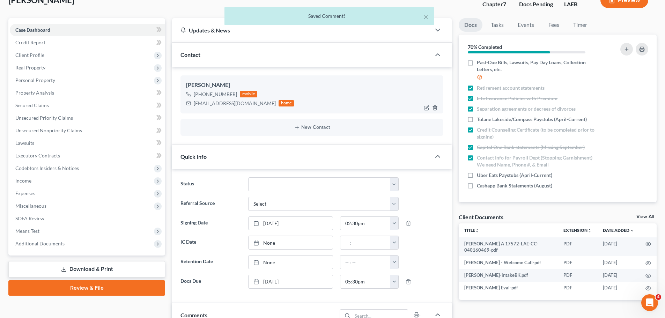
scroll to position [0, 0]
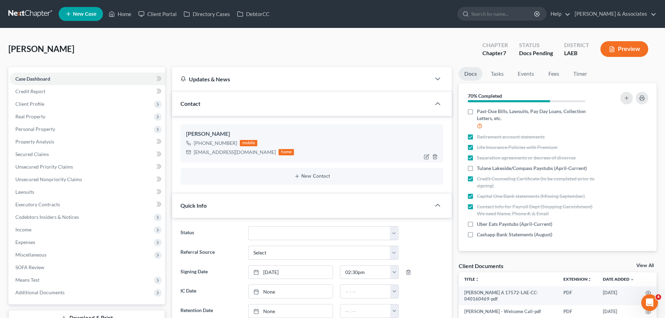
click at [204, 152] on div "[EMAIL_ADDRESS][DOMAIN_NAME]" at bounding box center [235, 152] width 82 height 7
copy div "[EMAIL_ADDRESS][DOMAIN_NAME]"
